Goal: Task Accomplishment & Management: Manage account settings

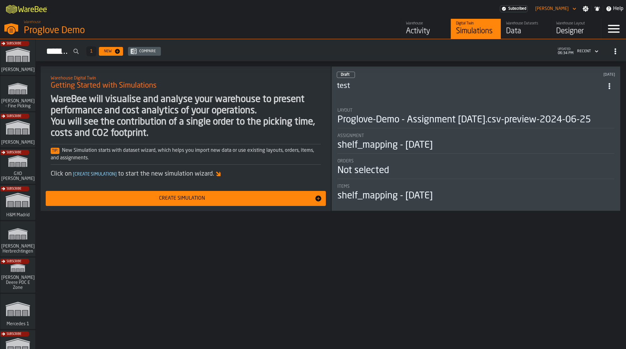
scroll to position [308, 0]
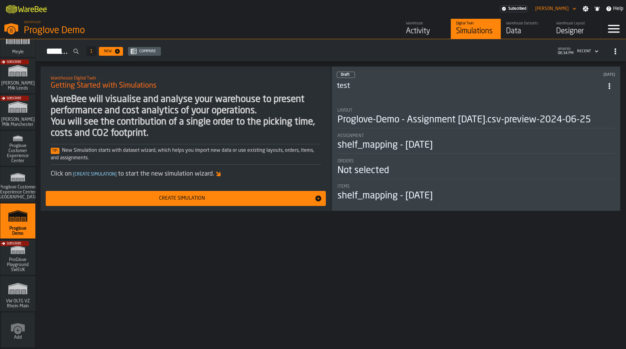
click at [536, 22] on div "Warehouse Datasets" at bounding box center [526, 23] width 40 height 4
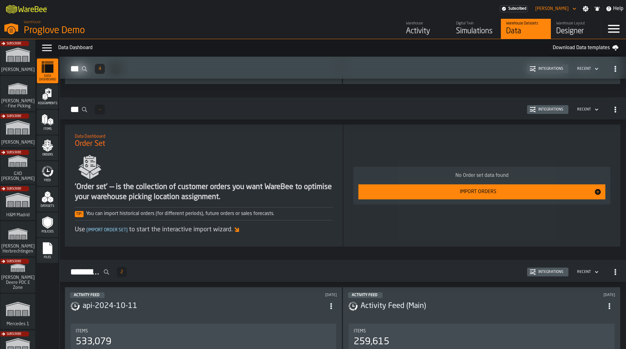
scroll to position [686, 0]
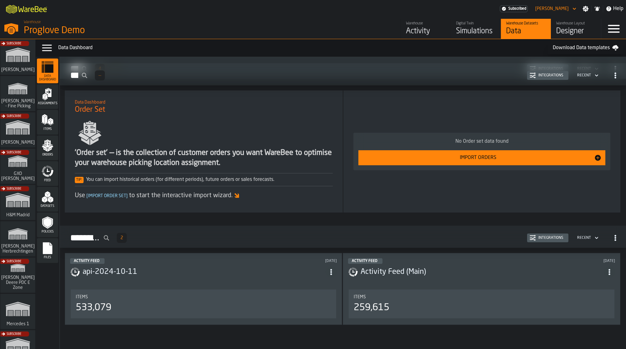
click at [191, 267] on h3 "api-2024-10-11" at bounding box center [204, 272] width 243 height 10
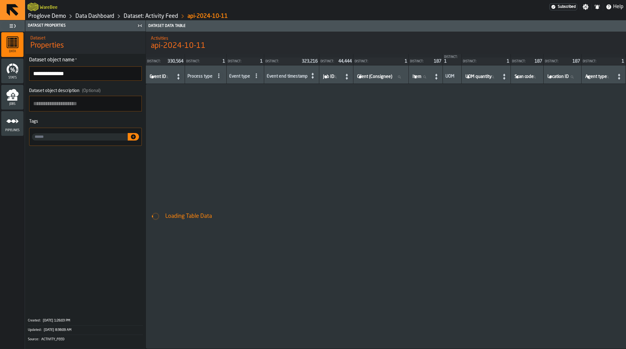
click at [15, 94] on icon "menu Jobs" at bounding box center [12, 92] width 12 height 7
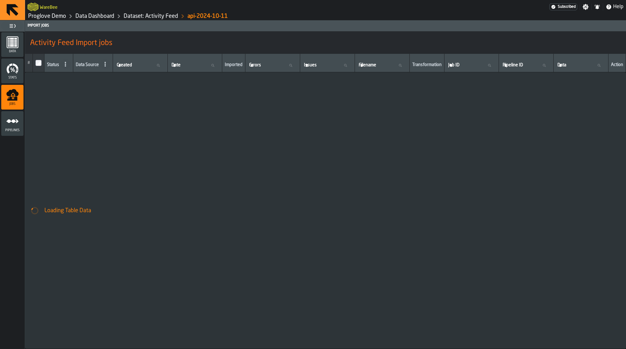
click at [16, 122] on icon "menu Pipelines" at bounding box center [12, 121] width 13 height 13
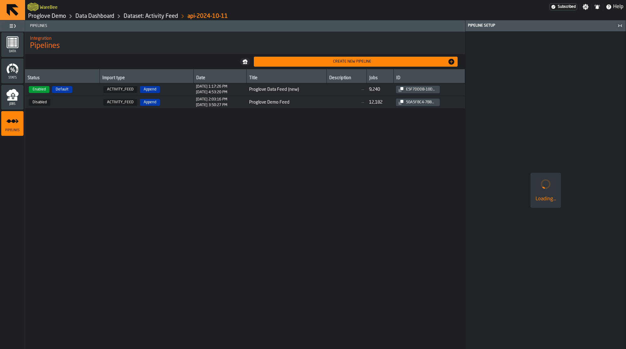
click at [10, 95] on icon "menu Jobs" at bounding box center [12, 92] width 12 height 7
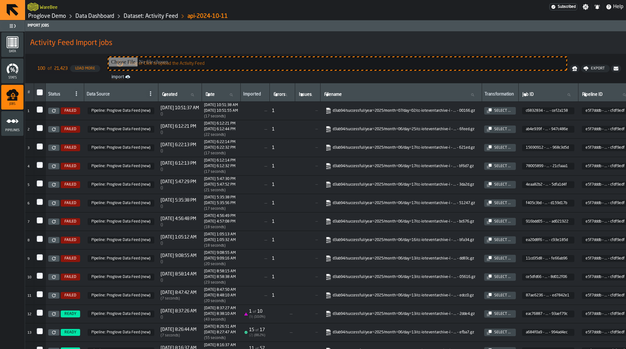
click at [94, 13] on div "Data Dashboard" at bounding box center [90, 17] width 48 height 8
click at [150, 15] on link "Dataset: Activity Feed" at bounding box center [151, 16] width 54 height 7
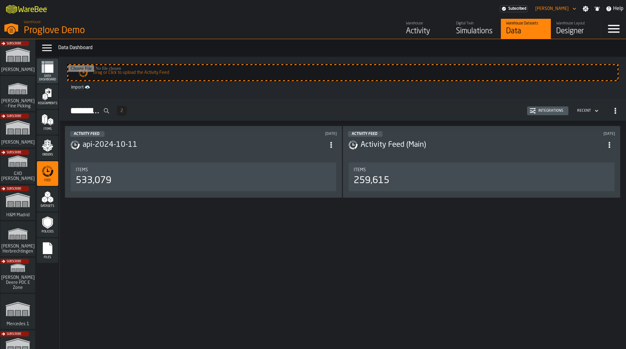
click at [617, 111] on icon "button-Activity Feed" at bounding box center [615, 111] width 6 height 6
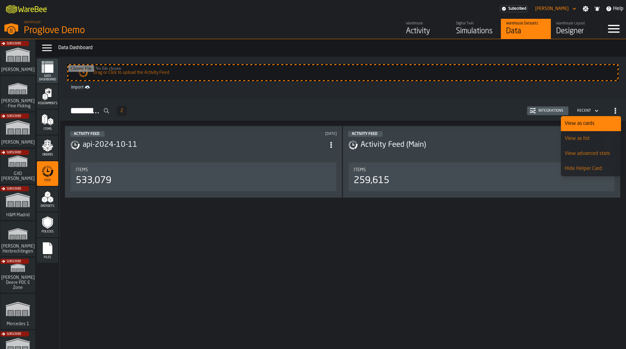
click at [298, 261] on div "Drag or Click to upload the Activity Feed import Activity Feed 2 Integrations R…" at bounding box center [343, 203] width 566 height 292
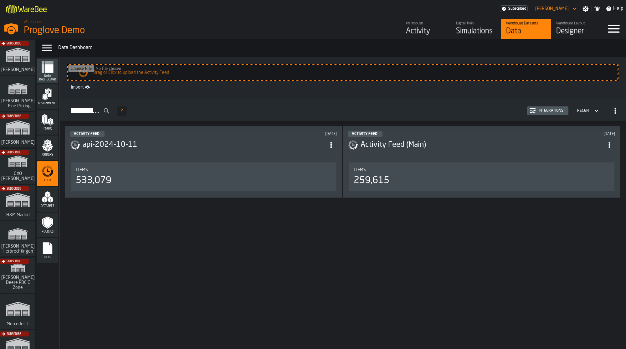
click at [75, 89] on link "import" at bounding box center [343, 88] width 549 height 8
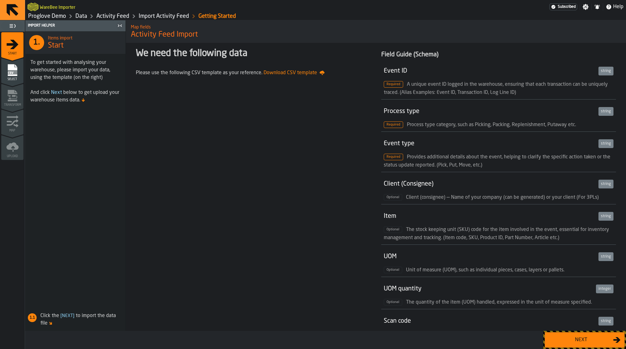
click at [85, 16] on link "Data" at bounding box center [81, 16] width 12 height 7
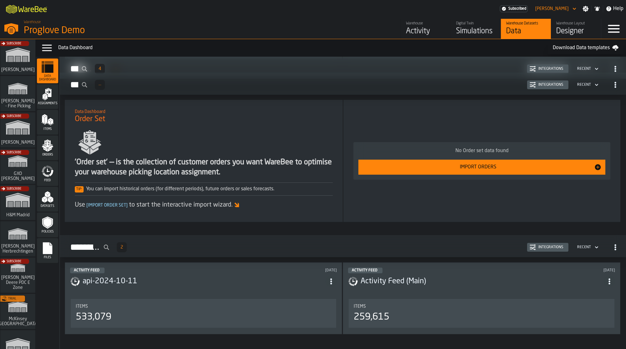
scroll to position [686, 0]
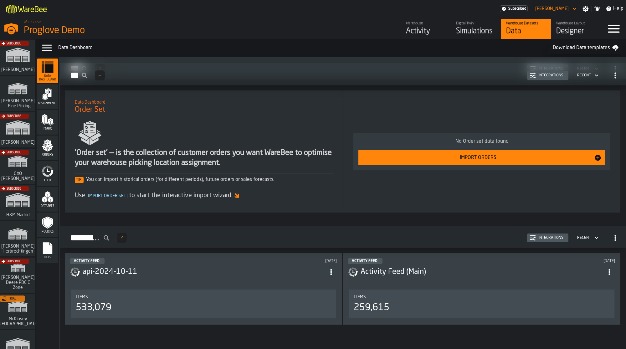
click at [615, 239] on circle "button-Activity Feed" at bounding box center [616, 240] width 2 height 2
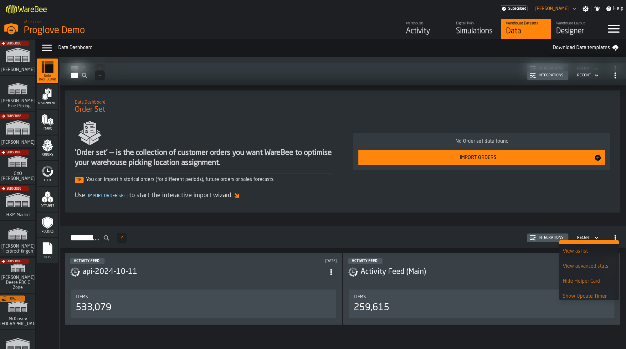
scroll to position [15, 0]
click at [337, 243] on h2 "Activity Feed 2 Integrations Recent" at bounding box center [343, 237] width 566 height 22
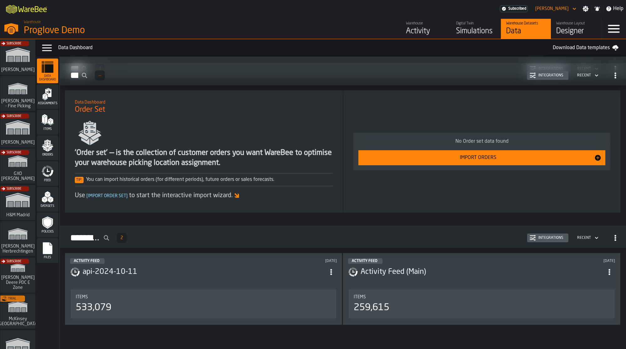
click at [112, 237] on input "Activity Feed" at bounding box center [88, 238] width 47 height 14
click at [179, 235] on div "Activity Feed 2 Integrations Recent" at bounding box center [343, 238] width 556 height 14
click at [49, 172] on icon "menu Feed" at bounding box center [47, 171] width 13 height 13
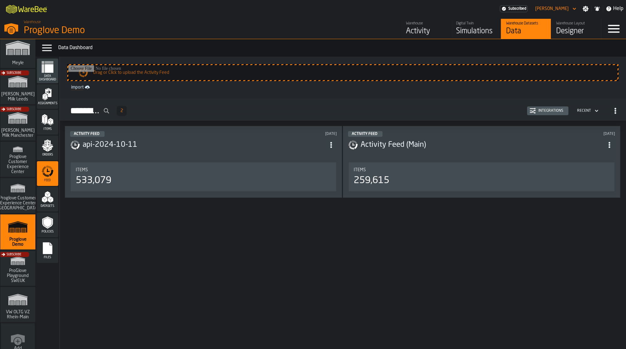
scroll to position [345, 0]
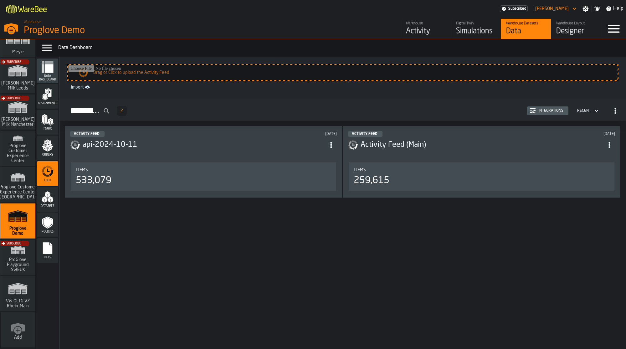
click at [19, 177] on icon "link-to-/wh/i/b725f59e-a7b8-4257-9acf-85a504d5909c/simulations" at bounding box center [18, 177] width 30 height 15
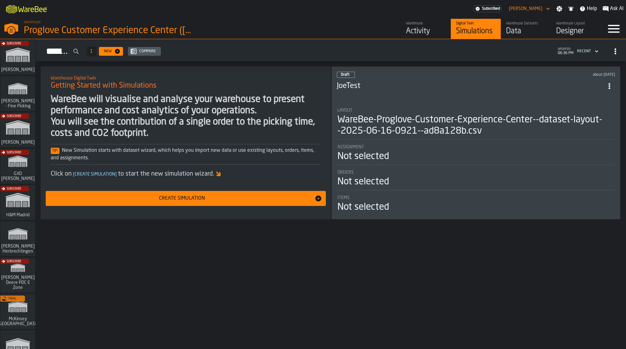
click at [520, 27] on div "Data" at bounding box center [526, 31] width 40 height 10
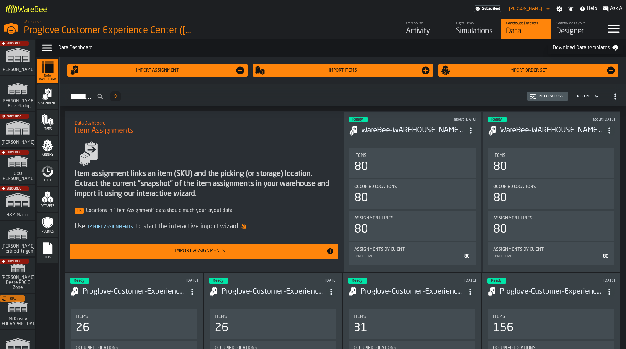
click at [45, 173] on icon "menu Feed" at bounding box center [47, 171] width 13 height 13
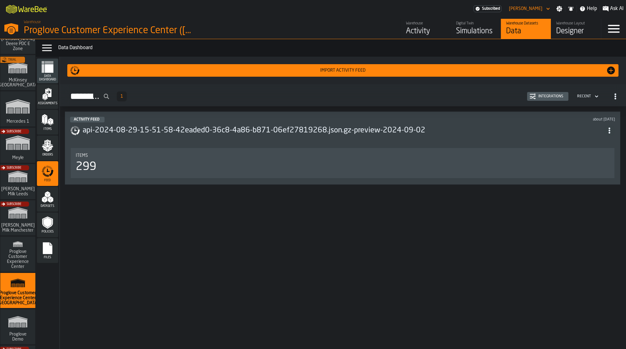
scroll to position [345, 0]
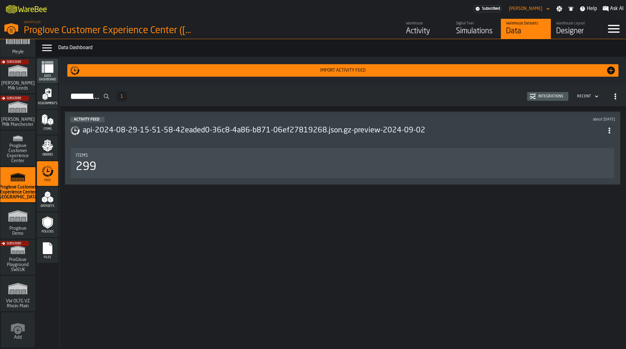
click at [21, 262] on div "Subscribe" at bounding box center [16, 259] width 35 height 36
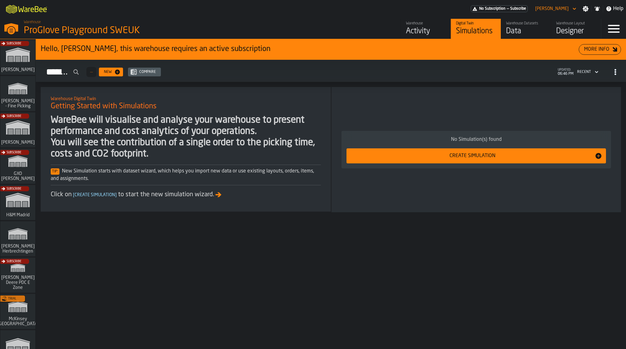
click at [621, 28] on div "Menu" at bounding box center [613, 29] width 25 height 20
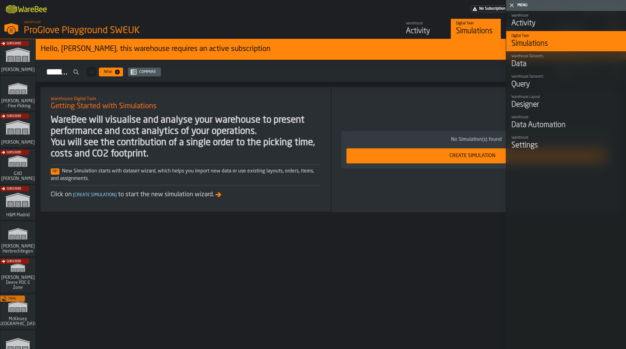
click at [547, 146] on div "Settings" at bounding box center [567, 146] width 110 height 10
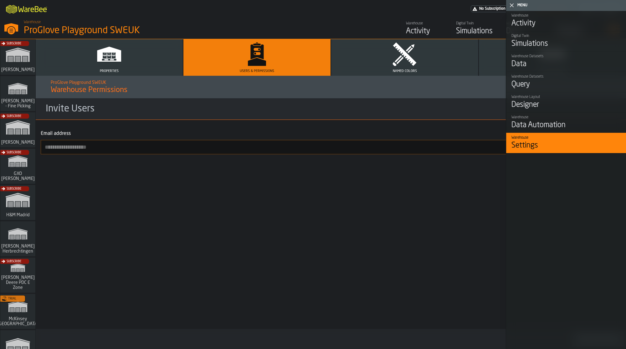
click at [213, 143] on input "Email address" at bounding box center [331, 147] width 580 height 14
click at [272, 145] on input "Email address" at bounding box center [331, 147] width 580 height 14
paste input "**********"
type input "**********"
click at [510, 6] on icon "button-toggle-Close me" at bounding box center [512, 6] width 8 height 8
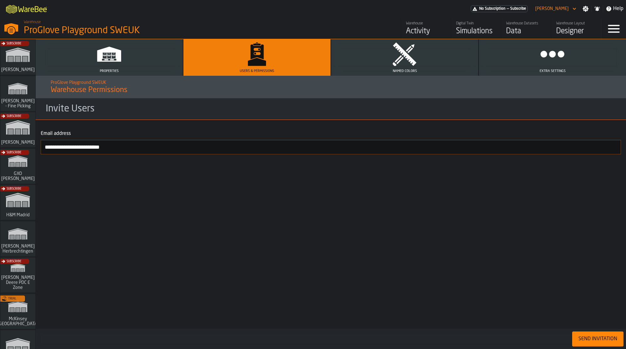
click at [597, 336] on div "Send Invitation" at bounding box center [598, 339] width 44 height 8
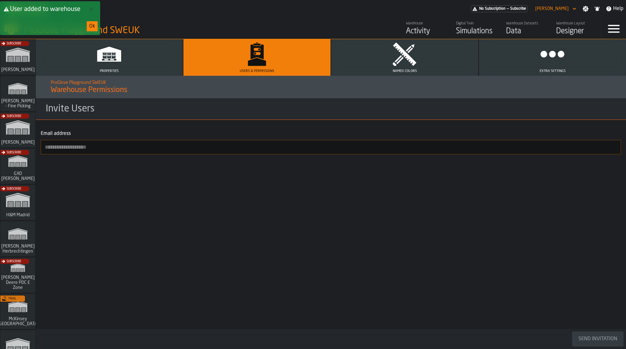
click at [94, 28] on div "Ok" at bounding box center [92, 27] width 6 height 8
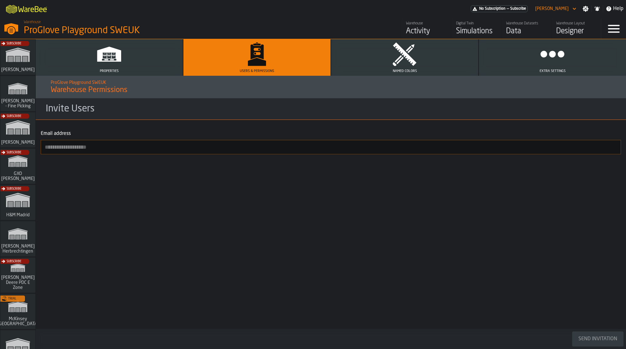
scroll to position [345, 0]
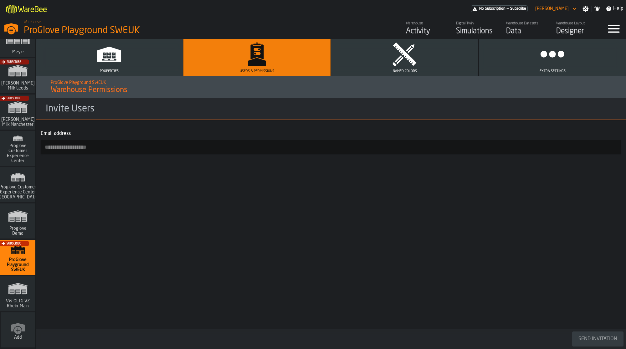
click at [9, 265] on div "Subscribe" at bounding box center [16, 259] width 35 height 36
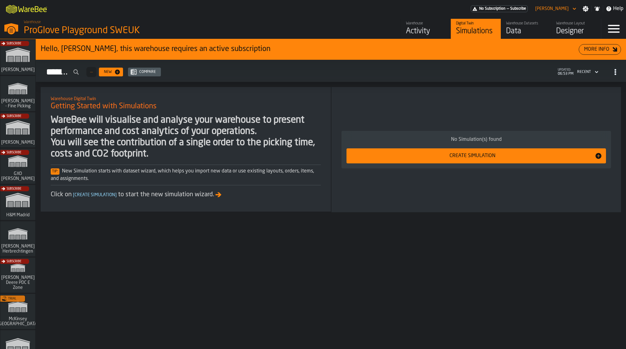
click at [615, 39] on div "Menu" at bounding box center [613, 29] width 25 height 20
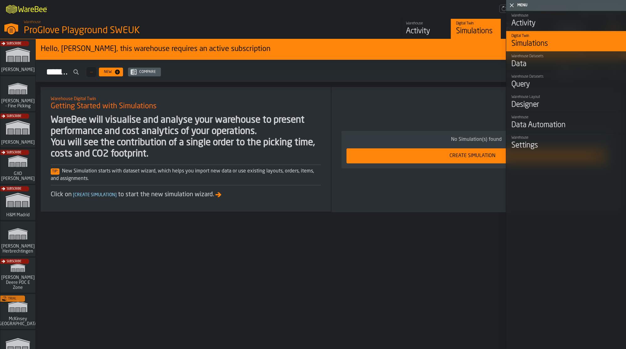
click at [532, 146] on div "Settings" at bounding box center [567, 146] width 110 height 10
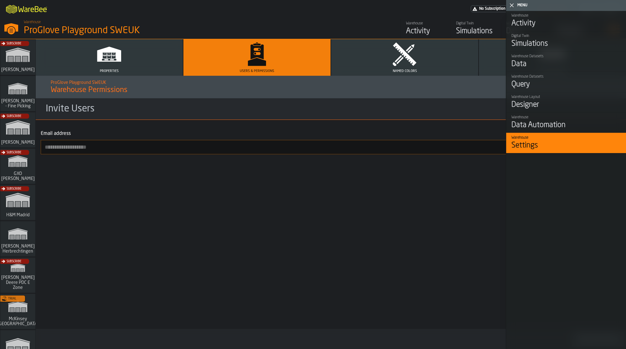
click at [510, 3] on icon "button-toggle-Close me" at bounding box center [512, 6] width 8 height 8
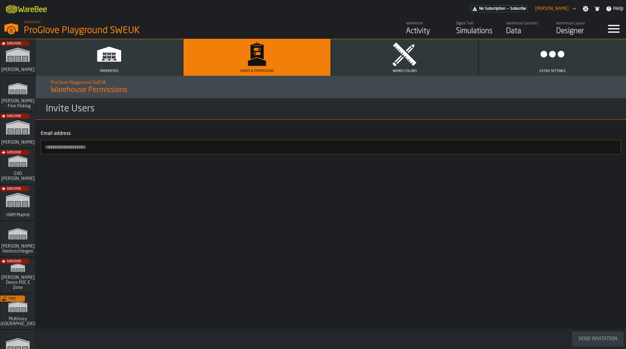
click at [548, 52] on icon "button" at bounding box center [552, 54] width 25 height 25
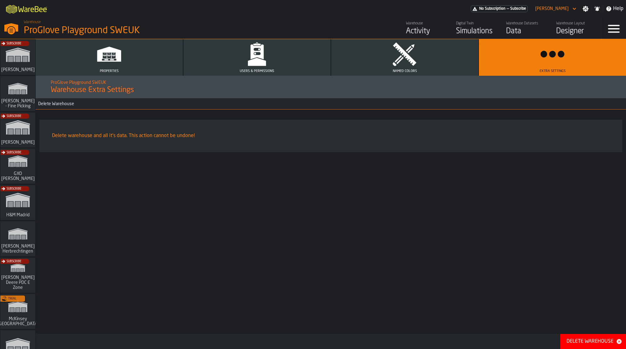
click at [421, 67] on button "Named Colors" at bounding box center [404, 57] width 147 height 37
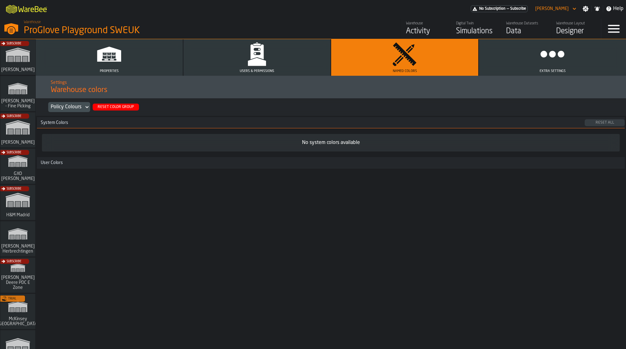
click at [165, 68] on button "Properties" at bounding box center [109, 57] width 147 height 37
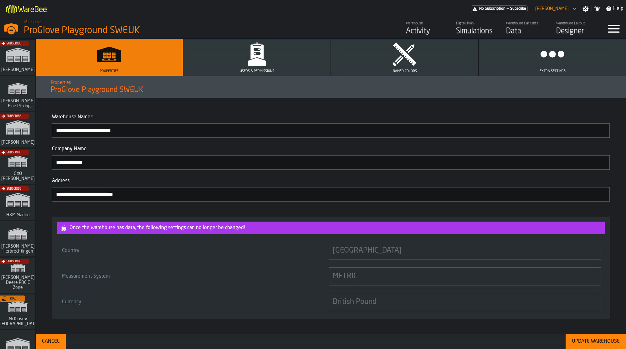
click at [586, 6] on icon "button-toggle-Settings" at bounding box center [586, 9] width 6 height 6
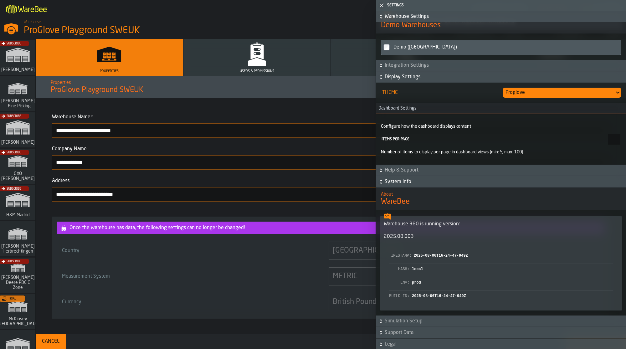
scroll to position [548, 0]
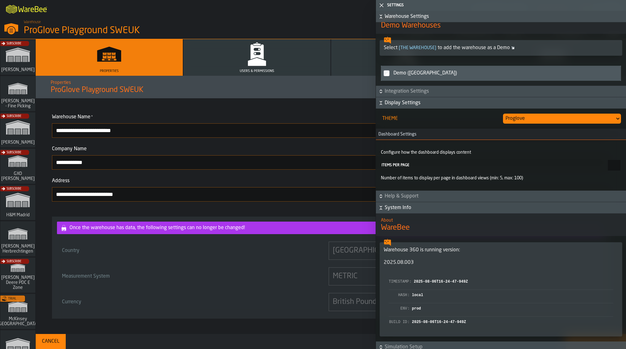
click at [349, 25] on div "Warehouse Activity Digital Twin Simulations Warehouse Datasets Data Warehouse L…" at bounding box center [451, 29] width 301 height 20
click at [381, 4] on icon "button-toggle-Close me" at bounding box center [382, 6] width 8 height 8
